Goal: Transaction & Acquisition: Purchase product/service

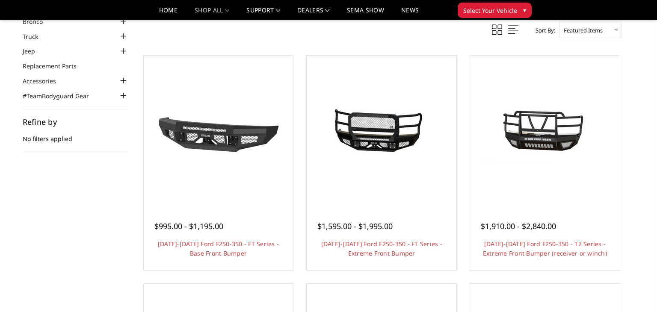
scroll to position [62, 0]
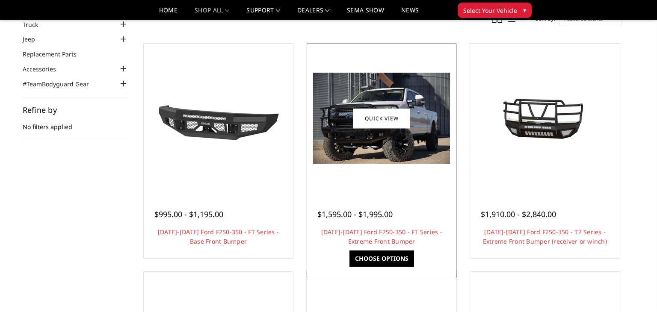
click at [383, 262] on link "Choose Options" at bounding box center [382, 259] width 65 height 16
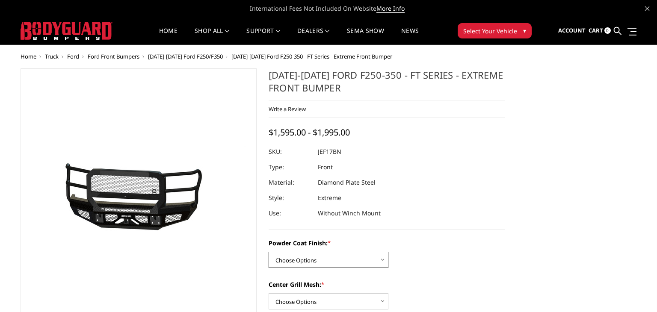
click at [383, 262] on select "Choose Options Bare Metal Gloss Black Powder Coat Textured Black Powder Coat" at bounding box center [329, 260] width 120 height 16
select select "3223"
click at [269, 252] on select "Choose Options Bare Metal Gloss Black Powder Coat Textured Black Powder Coat" at bounding box center [329, 260] width 120 height 16
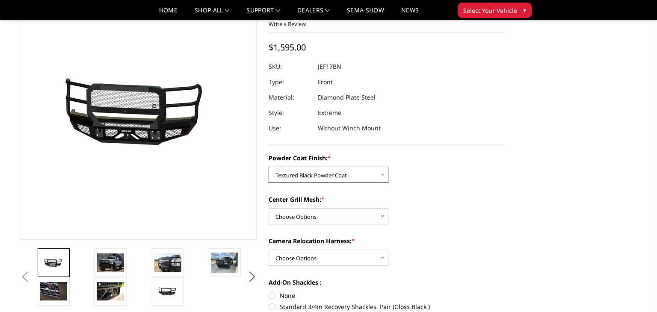
scroll to position [60, 0]
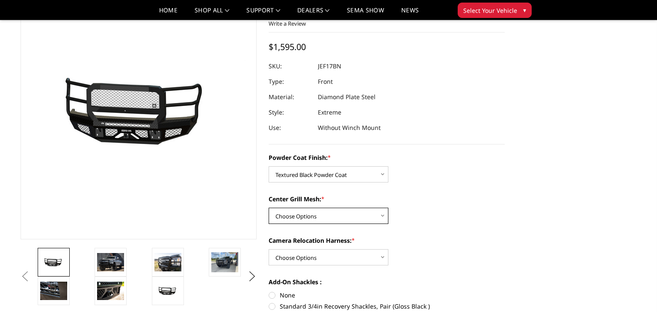
click at [370, 218] on select "Choose Options WITH Expanded Metal in Center Grill WITHOUT Expanded Metal in Ce…" at bounding box center [329, 216] width 120 height 16
select select "3225"
click at [269, 208] on select "Choose Options WITH Expanded Metal in Center Grill WITHOUT Expanded Metal in Ce…" at bounding box center [329, 216] width 120 height 16
click at [363, 254] on select "Choose Options WITH Camera Relocation Harness WITHOUT Camera Relocation Harness" at bounding box center [329, 258] width 120 height 16
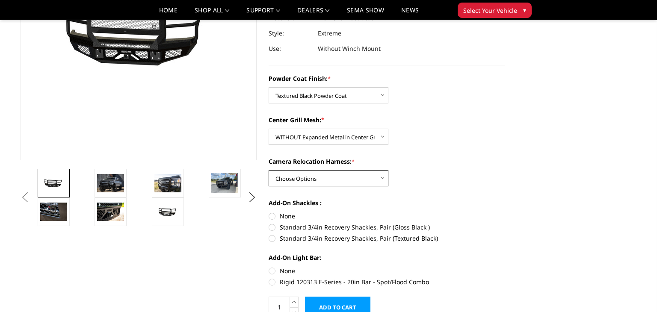
scroll to position [144, 0]
